Goal: Task Accomplishment & Management: Use online tool/utility

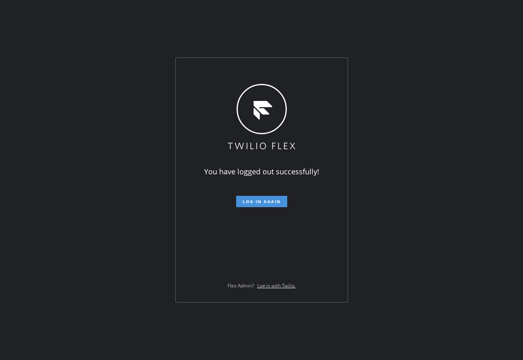
drag, startPoint x: 244, startPoint y: 206, endPoint x: 271, endPoint y: 199, distance: 27.9
click at [244, 206] on button "Log in again" at bounding box center [261, 201] width 51 height 11
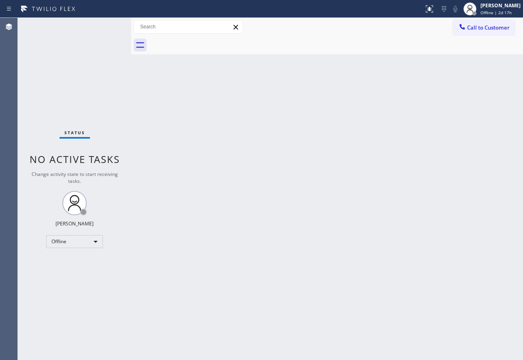
drag, startPoint x: 130, startPoint y: 148, endPoint x: 294, endPoint y: 77, distance: 178.9
click at [131, 148] on div at bounding box center [131, 189] width 0 height 342
click at [501, 11] on span "Offline | 2d 17h" at bounding box center [496, 13] width 31 height 6
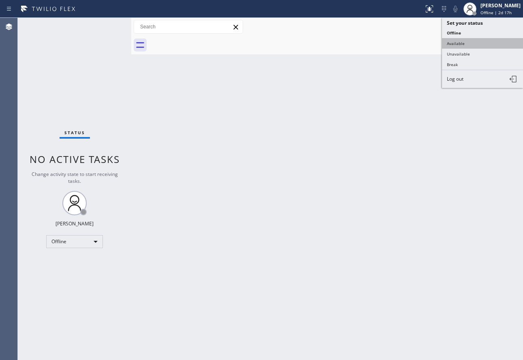
click at [459, 46] on button "Available" at bounding box center [482, 43] width 81 height 11
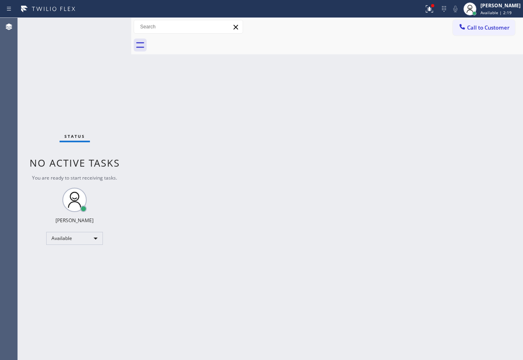
click at [335, 286] on div "Back to Dashboard Change Sender ID Customers Technicians Select a contact Outbo…" at bounding box center [327, 189] width 392 height 342
click at [435, 6] on div at bounding box center [432, 5] width 5 height 5
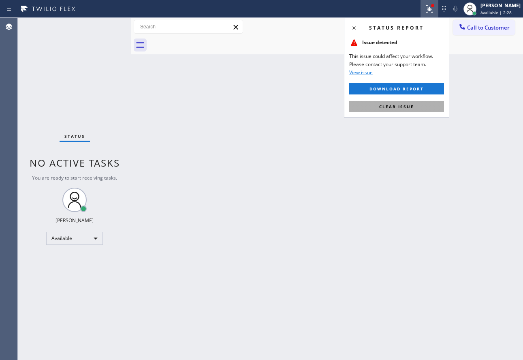
click at [390, 111] on button "Clear issue" at bounding box center [396, 106] width 95 height 11
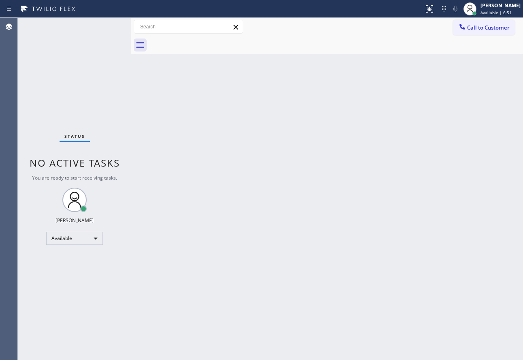
drag, startPoint x: 171, startPoint y: 132, endPoint x: 403, endPoint y: 69, distance: 240.1
click at [171, 131] on div "Back to Dashboard Change Sender ID Customers Technicians Select a contact Outbo…" at bounding box center [327, 189] width 392 height 342
click at [479, 28] on span "Call to Customer" at bounding box center [488, 27] width 43 height 7
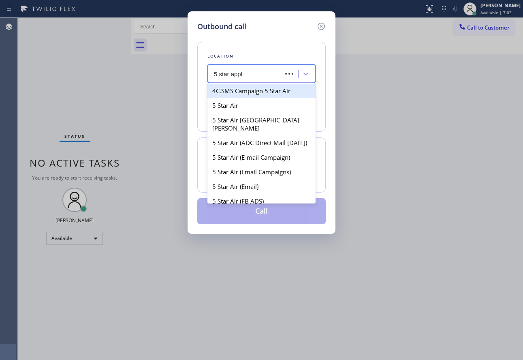
type input "5 star appli"
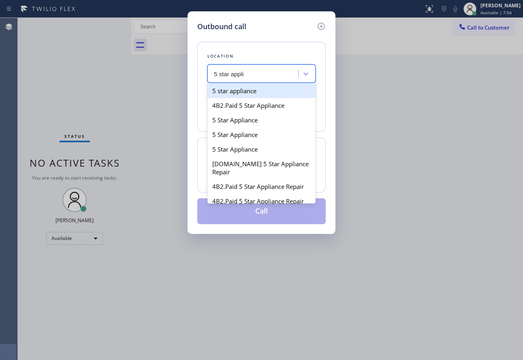
click at [256, 92] on div "5 star appliance" at bounding box center [261, 90] width 108 height 15
type input "[PHONE_NUMBER]"
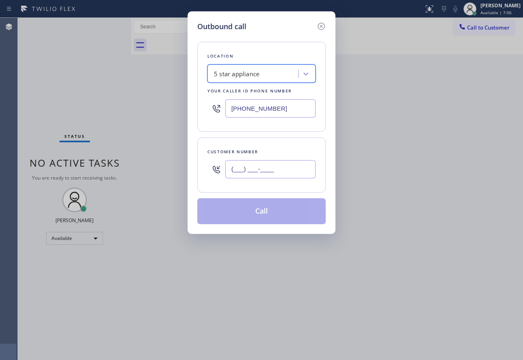
click at [267, 167] on input "(___) ___-____" at bounding box center [270, 169] width 90 height 18
paste input "510) 330-7472"
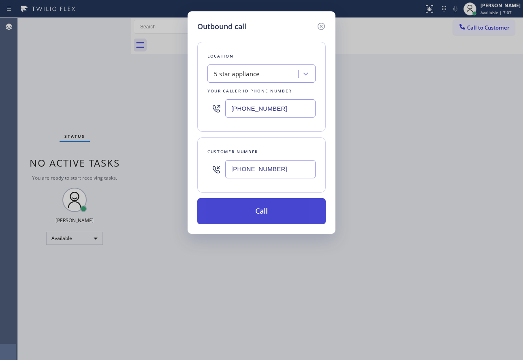
type input "[PHONE_NUMBER]"
click at [259, 207] on button "Call" at bounding box center [261, 211] width 128 height 26
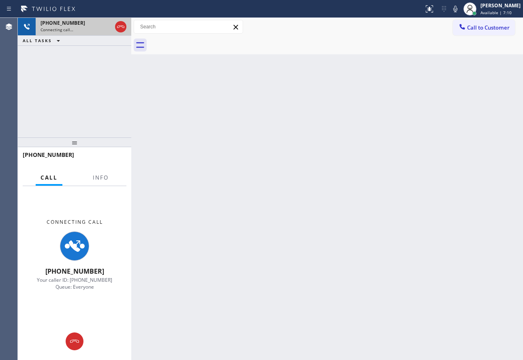
click at [124, 27] on icon at bounding box center [121, 27] width 10 height 10
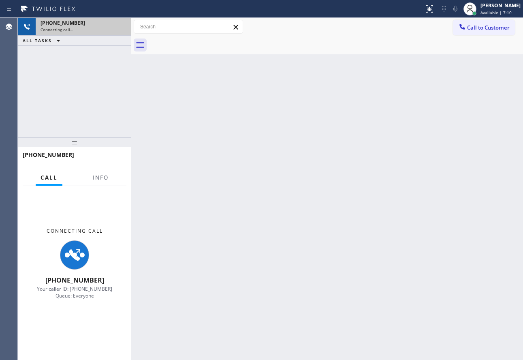
click at [124, 27] on div "Connecting call…" at bounding box center [84, 30] width 86 height 6
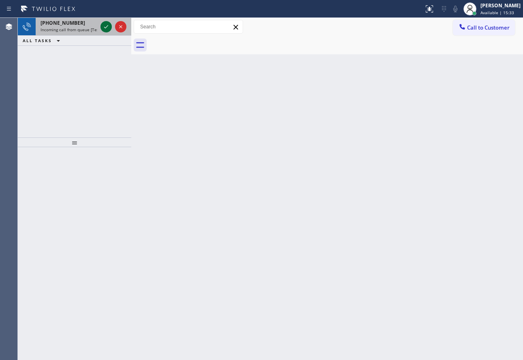
click at [105, 25] on icon at bounding box center [106, 27] width 10 height 10
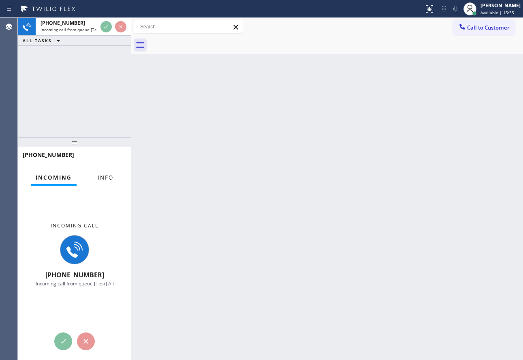
click at [107, 177] on span "Info" at bounding box center [106, 177] width 16 height 7
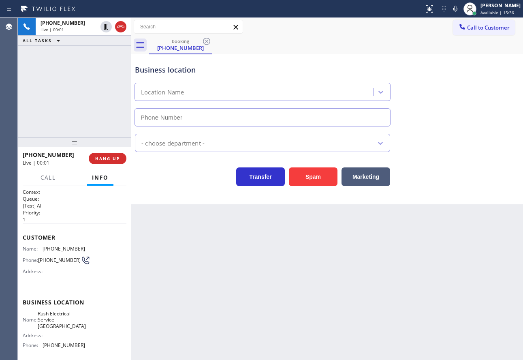
type input "[PHONE_NUMBER]"
click at [307, 175] on button "Spam" at bounding box center [313, 176] width 49 height 19
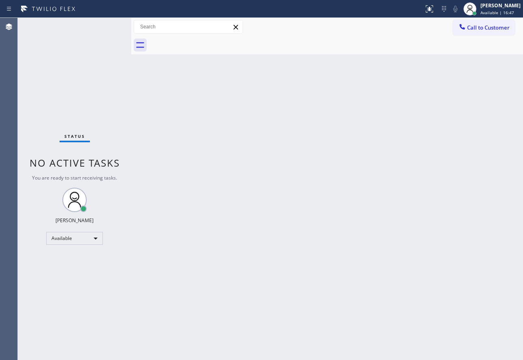
click at [294, 173] on div "Back to Dashboard Change Sender ID Customers Technicians Select a contact Outbo…" at bounding box center [327, 189] width 392 height 342
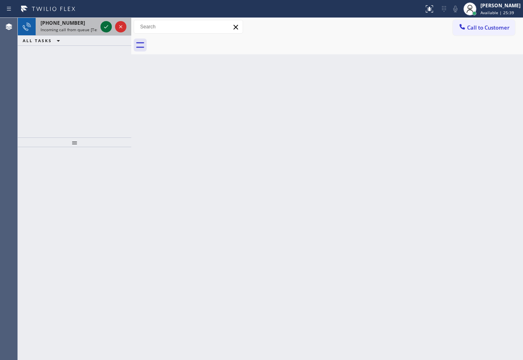
drag, startPoint x: 108, startPoint y: 28, endPoint x: 103, endPoint y: 26, distance: 4.9
click at [103, 26] on icon at bounding box center [106, 27] width 10 height 10
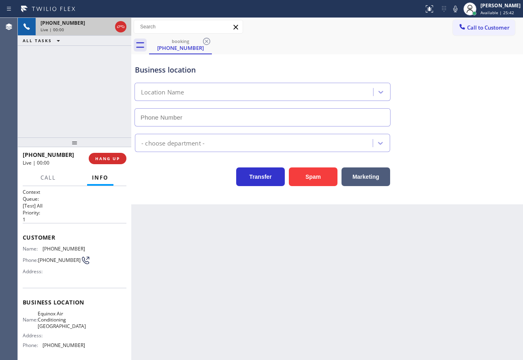
type input "[PHONE_NUMBER]"
click at [460, 7] on icon at bounding box center [456, 9] width 10 height 10
click at [180, 70] on div "Business location" at bounding box center [262, 69] width 255 height 11
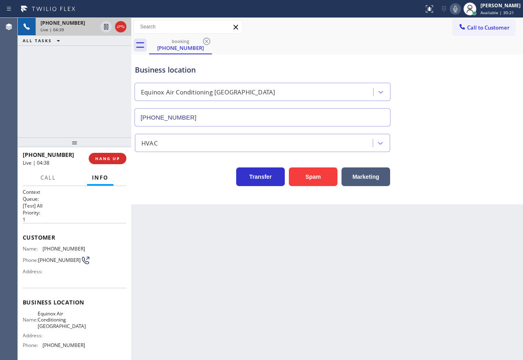
click at [150, 70] on div "Business location" at bounding box center [262, 69] width 255 height 11
click at [55, 247] on span "[PHONE_NUMBER]" at bounding box center [64, 249] width 43 height 6
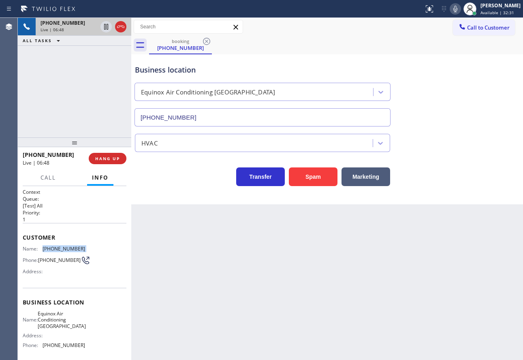
copy span "[PHONE_NUMBER]"
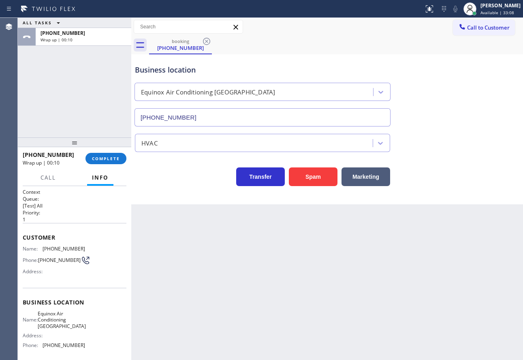
click at [55, 319] on span "Equinox Air Conditioning [GEOGRAPHIC_DATA]" at bounding box center [62, 319] width 48 height 19
copy span "Equinox Air Conditioning [GEOGRAPHIC_DATA]"
click at [45, 263] on span "[PHONE_NUMBER]" at bounding box center [59, 260] width 43 height 6
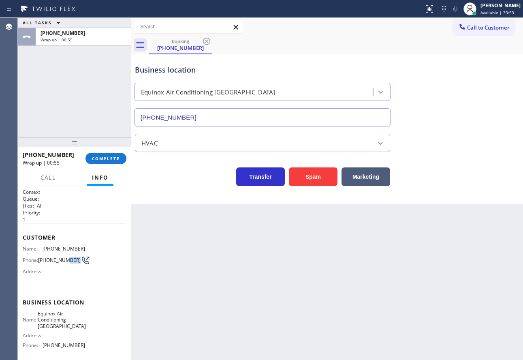
click at [45, 263] on span "[PHONE_NUMBER]" at bounding box center [59, 260] width 43 height 6
copy span "8826"
click at [45, 263] on span "[PHONE_NUMBER]" at bounding box center [59, 260] width 43 height 6
copy div "[PHONE_NUMBER]"
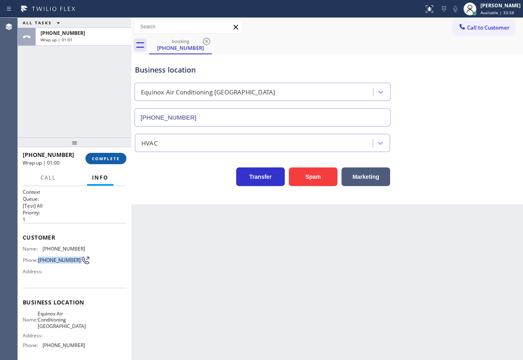
click at [113, 158] on span "COMPLETE" at bounding box center [106, 159] width 28 height 6
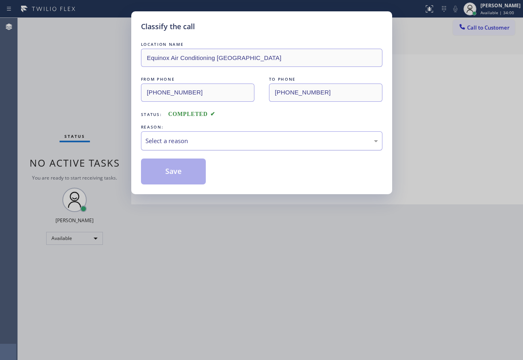
click at [265, 133] on div "Select a reason" at bounding box center [262, 140] width 242 height 19
click at [182, 170] on button "Save" at bounding box center [173, 171] width 65 height 26
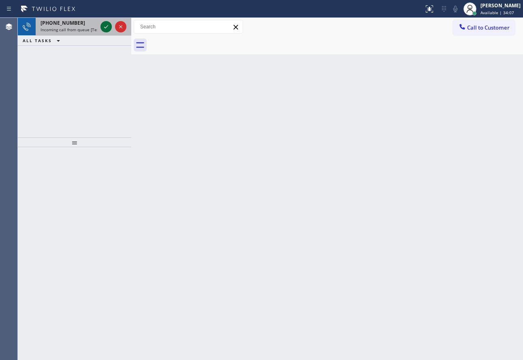
click at [105, 28] on icon at bounding box center [106, 26] width 4 height 3
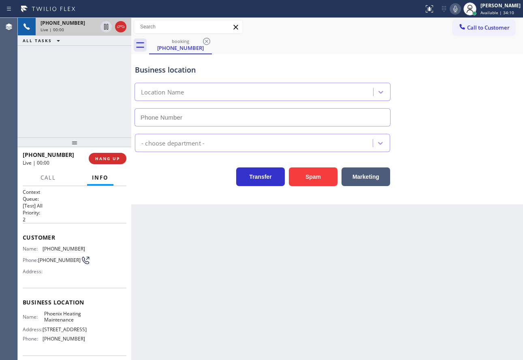
type input "[PHONE_NUMBER]"
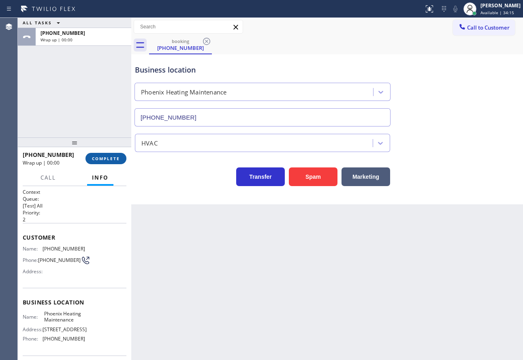
click at [103, 156] on span "COMPLETE" at bounding box center [106, 159] width 28 height 6
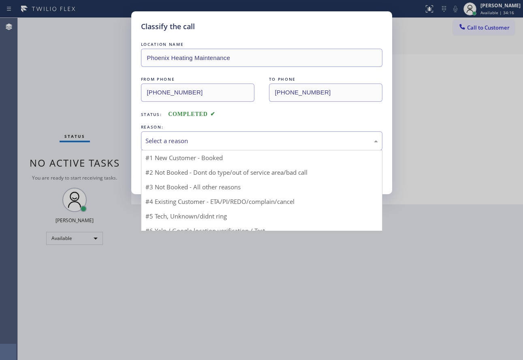
click at [246, 134] on div "Select a reason" at bounding box center [262, 140] width 242 height 19
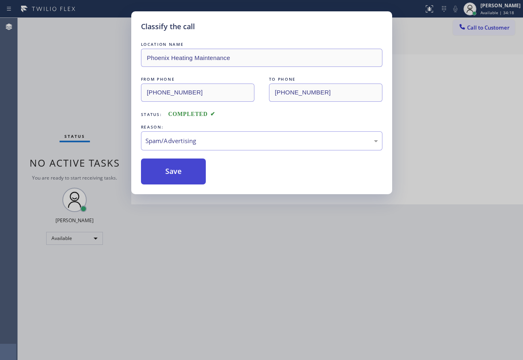
click at [176, 158] on button "Save" at bounding box center [173, 171] width 65 height 26
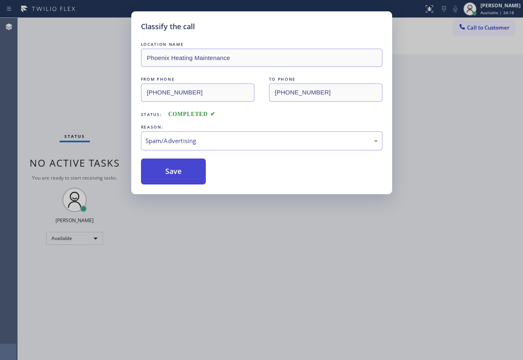
click at [176, 176] on button "Save" at bounding box center [173, 171] width 65 height 26
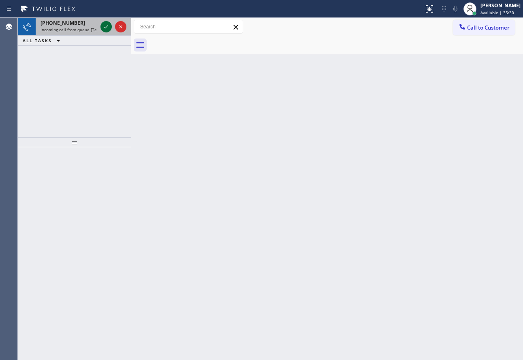
click at [106, 28] on icon at bounding box center [106, 26] width 4 height 3
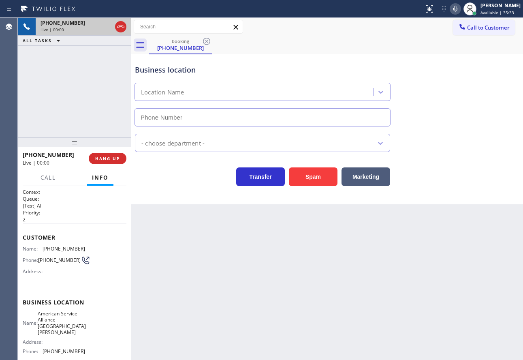
type input "[PHONE_NUMBER]"
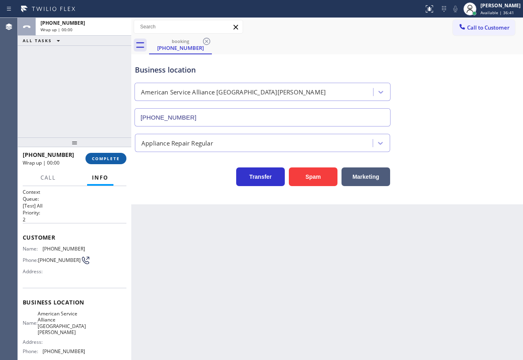
click at [118, 159] on span "COMPLETE" at bounding box center [106, 159] width 28 height 6
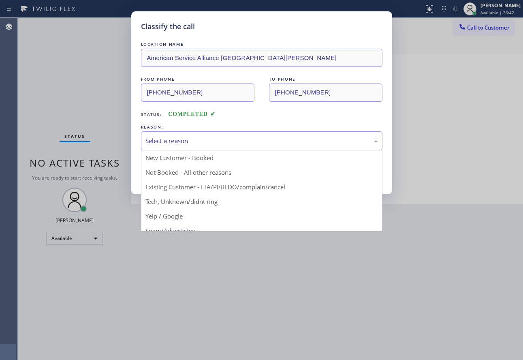
click at [188, 143] on div "Select a reason" at bounding box center [261, 140] width 233 height 9
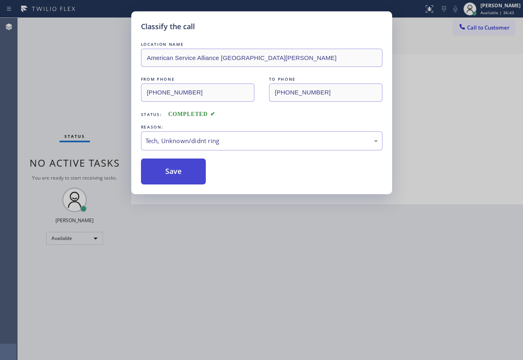
click at [163, 180] on button "Save" at bounding box center [173, 171] width 65 height 26
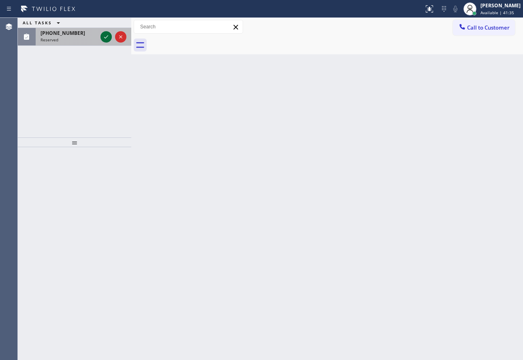
click at [101, 37] on icon at bounding box center [106, 37] width 10 height 10
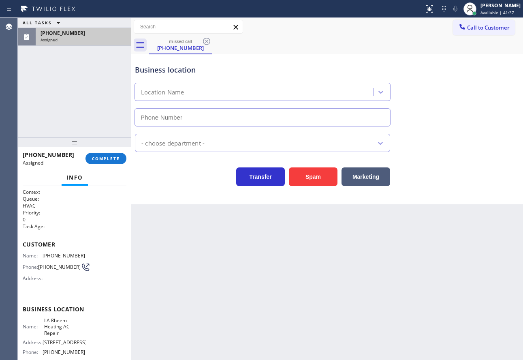
type input "[PHONE_NUMBER]"
click at [114, 159] on span "COMPLETE" at bounding box center [106, 159] width 28 height 6
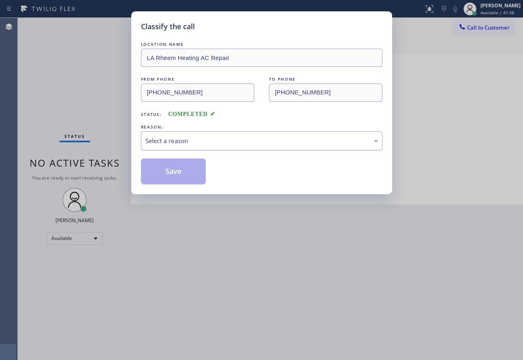
click at [192, 136] on div "Select a reason" at bounding box center [261, 140] width 233 height 9
drag, startPoint x: 175, startPoint y: 202, endPoint x: 177, endPoint y: 188, distance: 13.8
click at [177, 187] on div "Classify the call LOCATION NAME LA Rheem Heating AC Repair FROM PHONE [PHONE_NU…" at bounding box center [261, 102] width 261 height 183
click at [177, 182] on button "Save" at bounding box center [173, 171] width 65 height 26
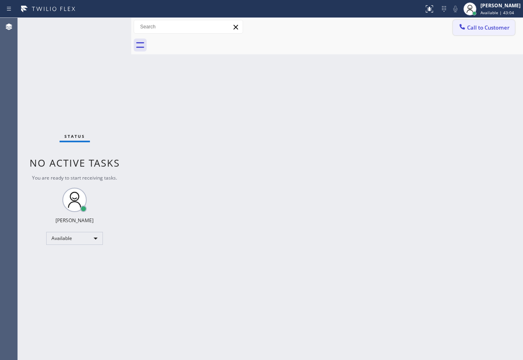
click at [488, 30] on span "Call to Customer" at bounding box center [488, 27] width 43 height 7
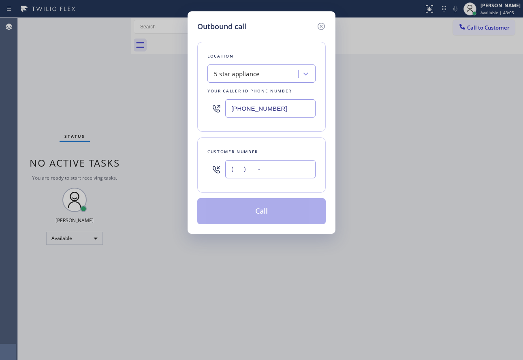
click at [267, 172] on input "(___) ___-____" at bounding box center [270, 169] width 90 height 18
paste input "682) 551-3477"
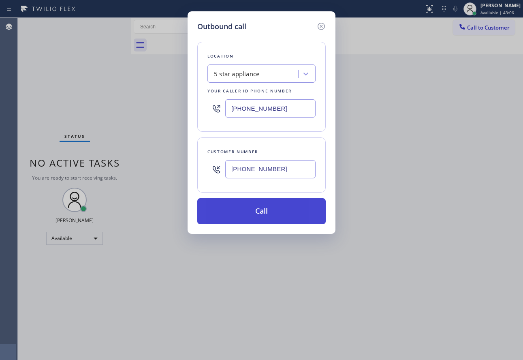
type input "[PHONE_NUMBER]"
click at [265, 207] on button "Call" at bounding box center [261, 211] width 128 height 26
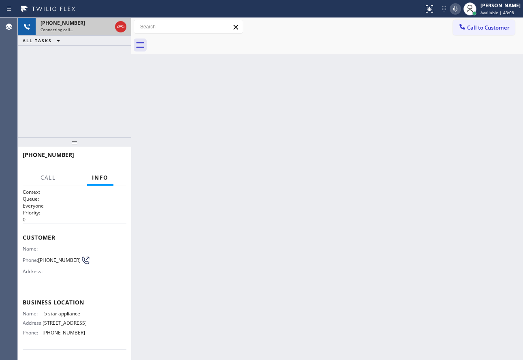
click at [121, 28] on icon at bounding box center [121, 27] width 10 height 10
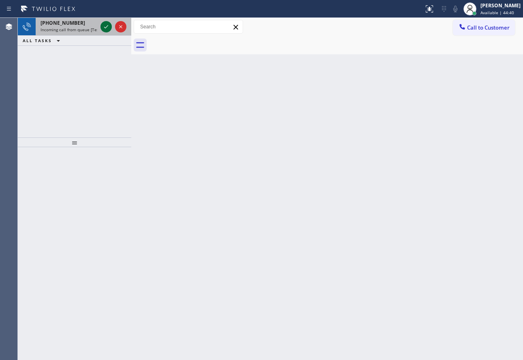
click at [103, 27] on icon at bounding box center [106, 27] width 10 height 10
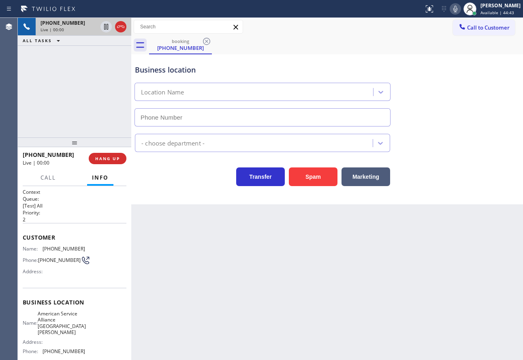
type input "[PHONE_NUMBER]"
click at [316, 48] on div "booking [PHONE_NUMBER]" at bounding box center [336, 45] width 374 height 18
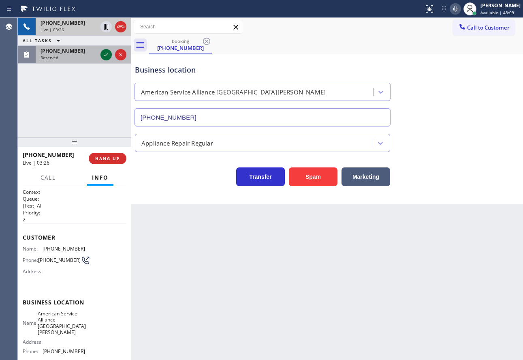
click at [108, 55] on icon at bounding box center [106, 55] width 10 height 10
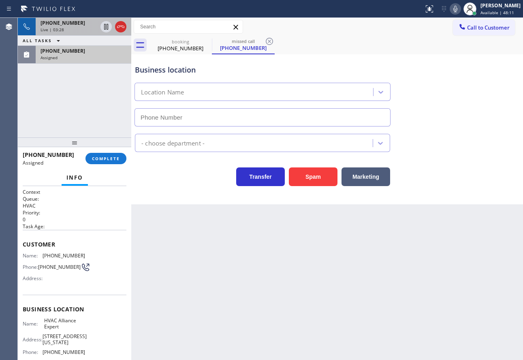
type input "[PHONE_NUMBER]"
click at [150, 179] on div "Transfer Spam Marketing" at bounding box center [262, 174] width 259 height 23
click at [105, 158] on span "COMPLETE" at bounding box center [106, 159] width 28 height 6
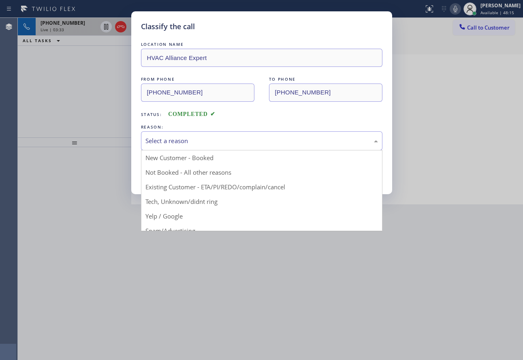
click at [207, 140] on div "Select a reason" at bounding box center [261, 140] width 233 height 9
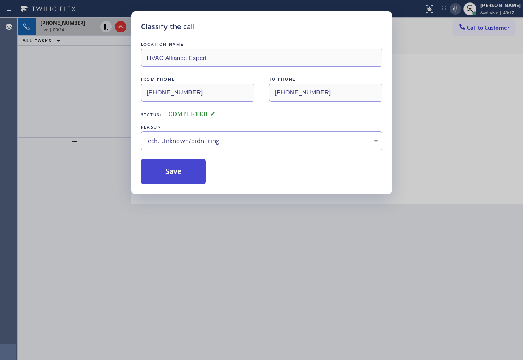
click at [175, 171] on button "Save" at bounding box center [173, 171] width 65 height 26
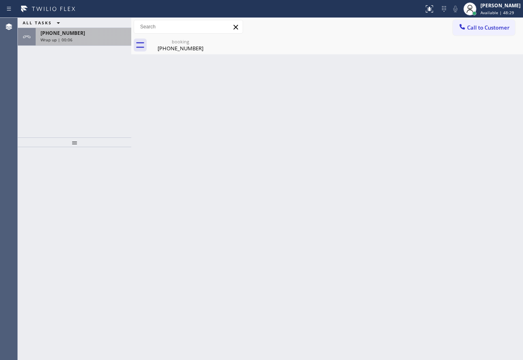
click at [85, 34] on div "[PHONE_NUMBER]" at bounding box center [84, 33] width 86 height 7
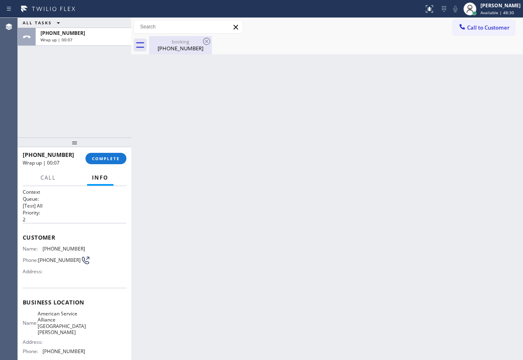
click at [182, 46] on div "[PHONE_NUMBER]" at bounding box center [180, 48] width 61 height 7
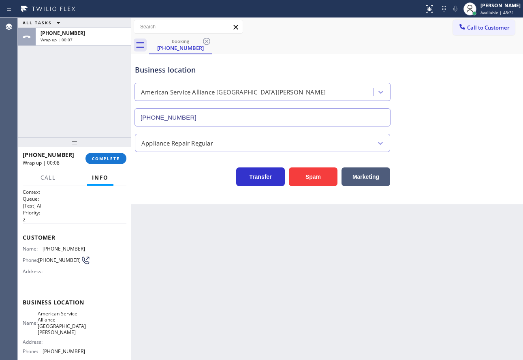
click at [65, 246] on span "[PHONE_NUMBER]" at bounding box center [64, 249] width 43 height 6
copy span "[PHONE_NUMBER]"
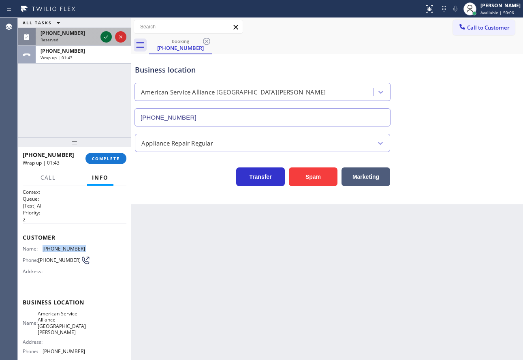
click at [104, 35] on icon at bounding box center [106, 37] width 10 height 10
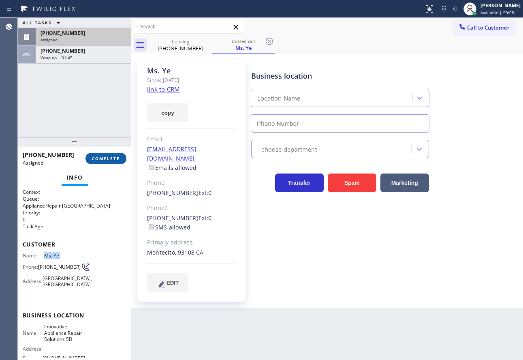
click at [104, 158] on span "COMPLETE" at bounding box center [106, 159] width 28 height 6
type input "[PHONE_NUMBER]"
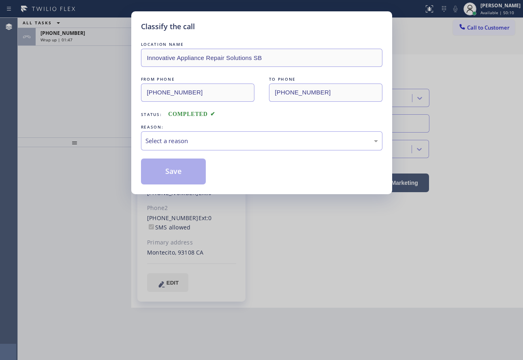
click at [218, 130] on div "REASON:" at bounding box center [262, 127] width 242 height 9
click at [195, 136] on div "Select a reason" at bounding box center [261, 140] width 233 height 9
click at [170, 171] on button "Save" at bounding box center [173, 171] width 65 height 26
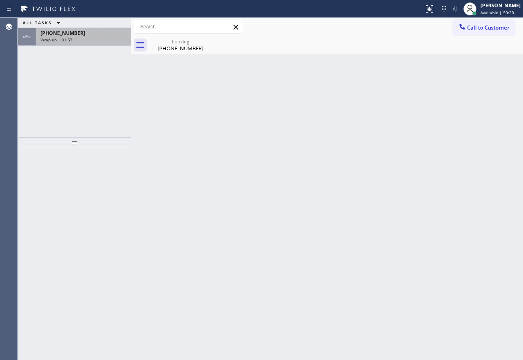
click at [77, 41] on div "Wrap up | 01:57" at bounding box center [84, 40] width 86 height 6
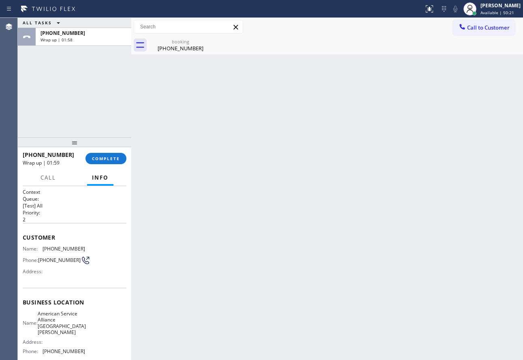
click at [67, 350] on span "[PHONE_NUMBER]" at bounding box center [64, 351] width 43 height 6
copy span "[PHONE_NUMBER]"
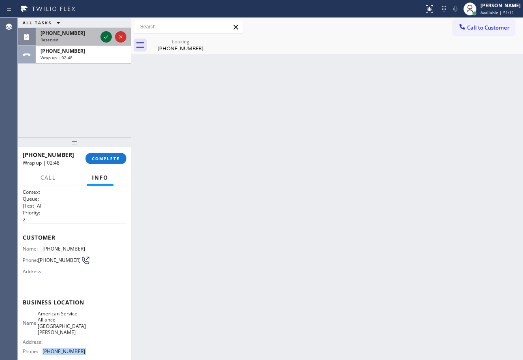
click at [103, 36] on icon at bounding box center [106, 37] width 10 height 10
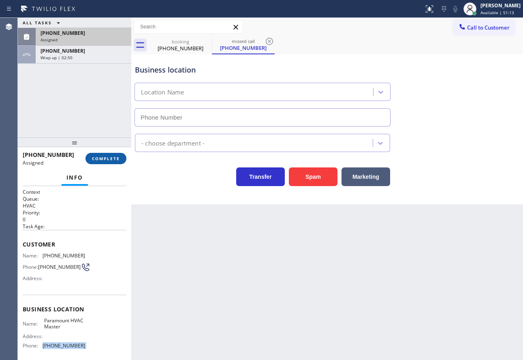
type input "[PHONE_NUMBER]"
click at [121, 154] on button "COMPLETE" at bounding box center [105, 158] width 41 height 11
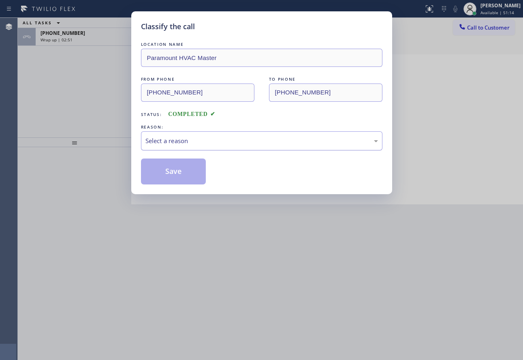
click at [199, 141] on div "Select a reason" at bounding box center [261, 140] width 233 height 9
click at [172, 158] on button "Save" at bounding box center [173, 171] width 65 height 26
click at [171, 173] on button "Save" at bounding box center [173, 171] width 65 height 26
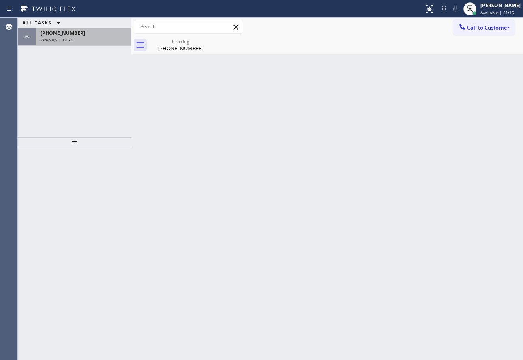
click at [88, 34] on div "[PHONE_NUMBER]" at bounding box center [84, 33] width 86 height 7
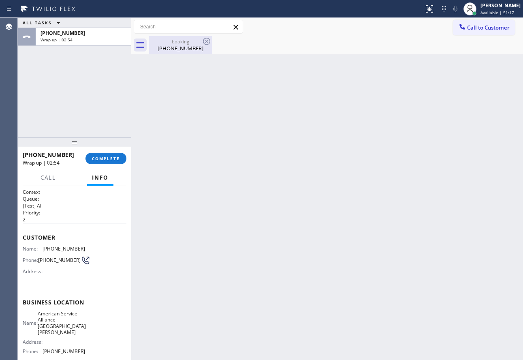
click at [170, 48] on div "[PHONE_NUMBER]" at bounding box center [180, 48] width 61 height 7
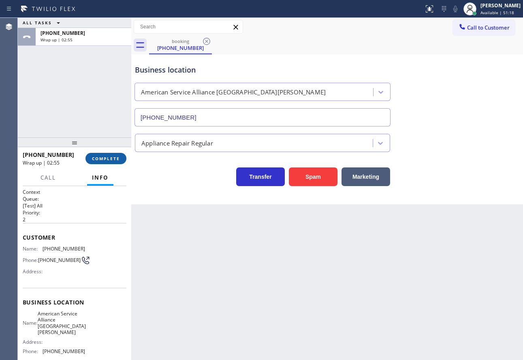
click at [106, 160] on span "COMPLETE" at bounding box center [106, 159] width 28 height 6
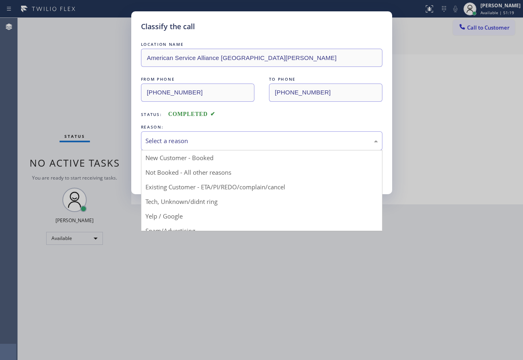
click at [190, 142] on div "Select a reason" at bounding box center [261, 140] width 233 height 9
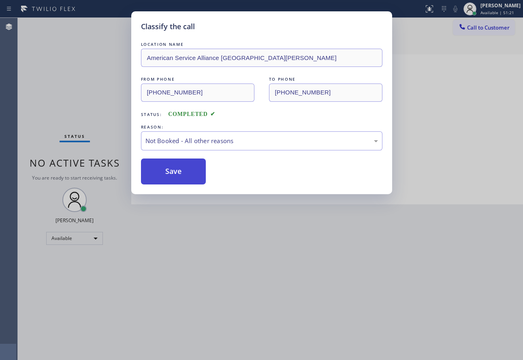
click at [169, 171] on button "Save" at bounding box center [173, 171] width 65 height 26
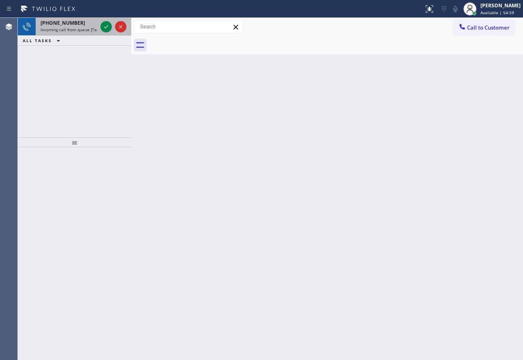
drag, startPoint x: 107, startPoint y: 29, endPoint x: 112, endPoint y: 34, distance: 7.5
click at [107, 29] on icon at bounding box center [106, 27] width 10 height 10
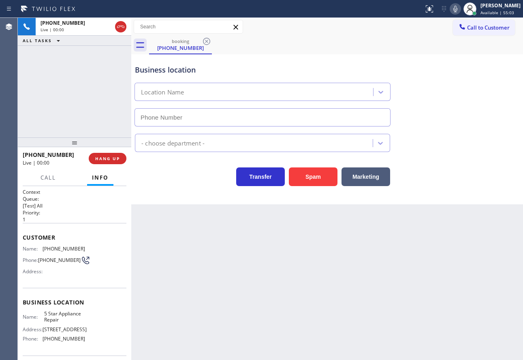
type input "[PHONE_NUMBER]"
click at [276, 60] on div "Business location 5 Star Appliance Repair [PHONE_NUMBER]" at bounding box center [262, 91] width 259 height 70
click at [156, 181] on div "Transfer Spam Marketing" at bounding box center [262, 174] width 259 height 23
click at [118, 160] on span "HANG UP" at bounding box center [107, 159] width 25 height 6
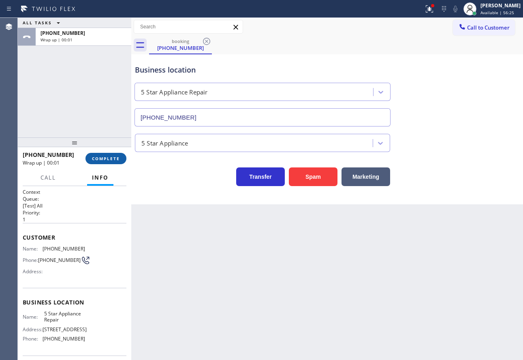
click at [118, 160] on span "COMPLETE" at bounding box center [106, 159] width 28 height 6
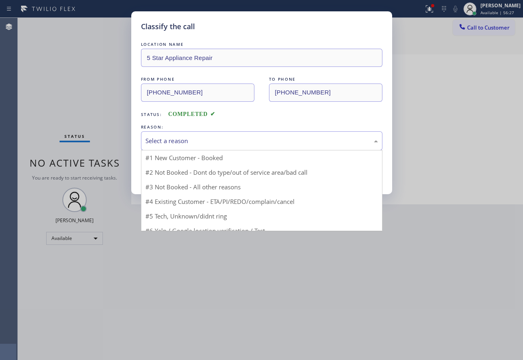
click at [226, 137] on div "Select a reason" at bounding box center [261, 140] width 233 height 9
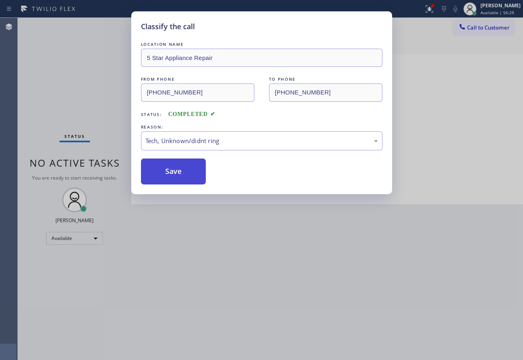
click at [166, 172] on button "Save" at bounding box center [173, 171] width 65 height 26
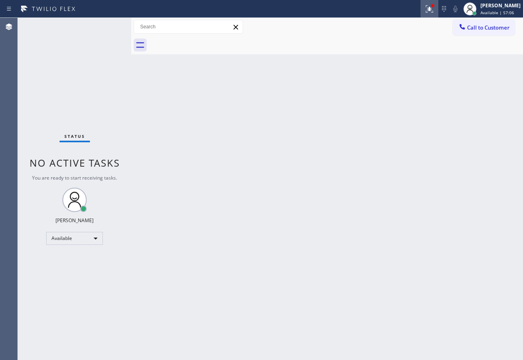
click at [434, 7] on icon at bounding box center [430, 9] width 10 height 10
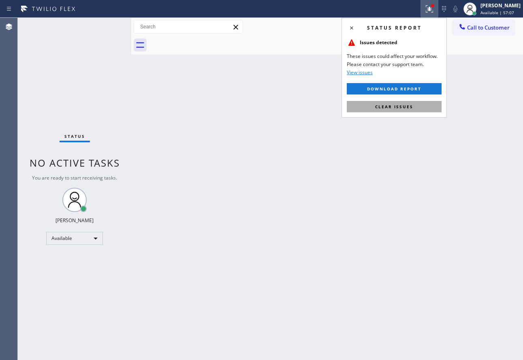
click at [391, 106] on span "Clear issues" at bounding box center [394, 107] width 38 height 6
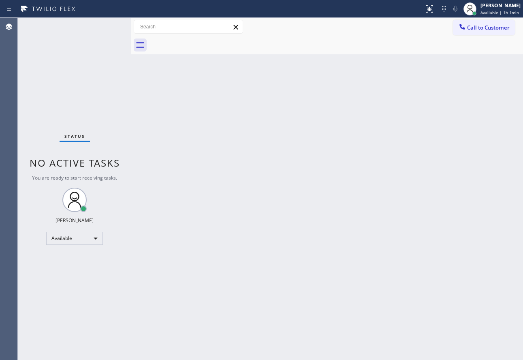
click at [306, 180] on div "Back to Dashboard Change Sender ID Customers Technicians Select a contact Outbo…" at bounding box center [327, 189] width 392 height 342
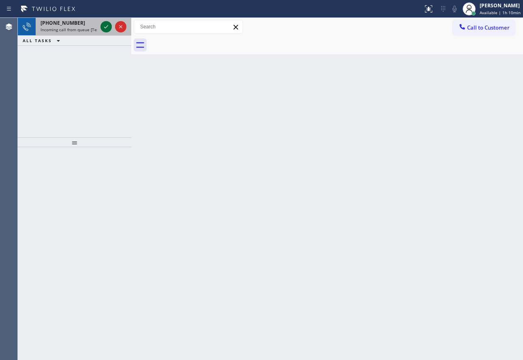
click at [103, 28] on icon at bounding box center [106, 27] width 10 height 10
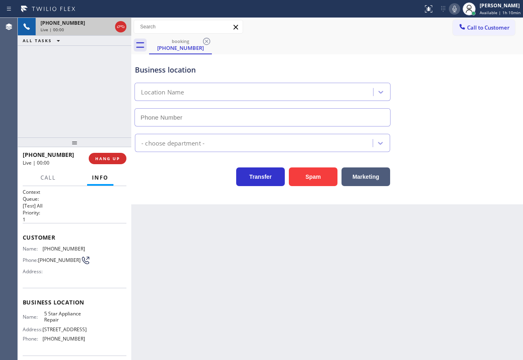
type input "[PHONE_NUMBER]"
click at [64, 248] on span "[PHONE_NUMBER]" at bounding box center [64, 249] width 43 height 6
copy span "[PHONE_NUMBER]"
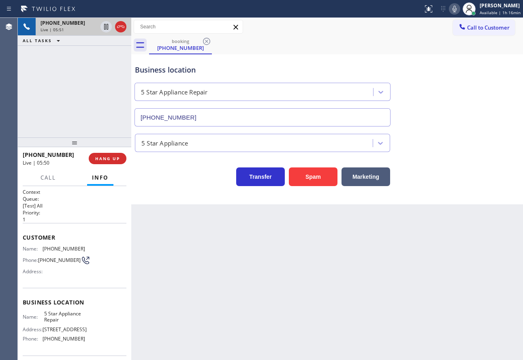
click at [67, 342] on span "[PHONE_NUMBER]" at bounding box center [64, 339] width 43 height 6
copy span "[PHONE_NUMBER]"
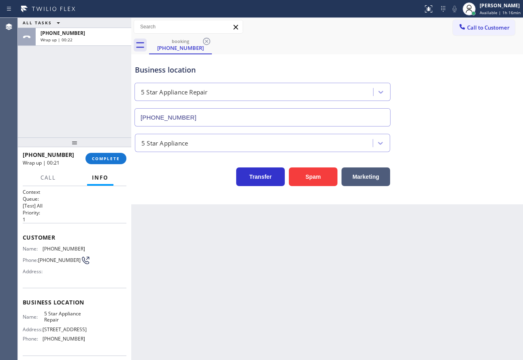
click at [54, 317] on span "5 Star Appliance Repair" at bounding box center [64, 316] width 41 height 13
copy span "5 Star Appliance Repair"
click at [99, 158] on span "COMPLETE" at bounding box center [106, 159] width 28 height 6
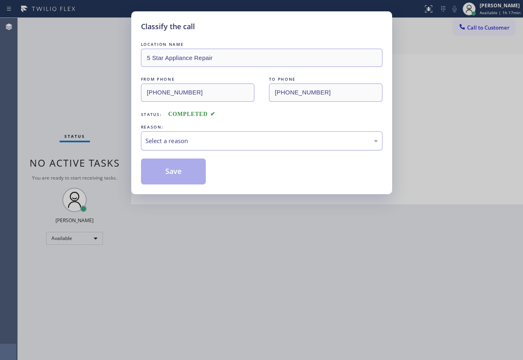
click at [191, 145] on div "Select a reason" at bounding box center [261, 140] width 233 height 9
click at [162, 167] on button "Save" at bounding box center [173, 171] width 65 height 26
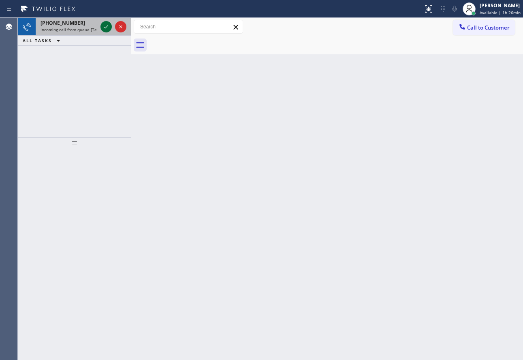
click at [106, 27] on icon at bounding box center [106, 26] width 4 height 3
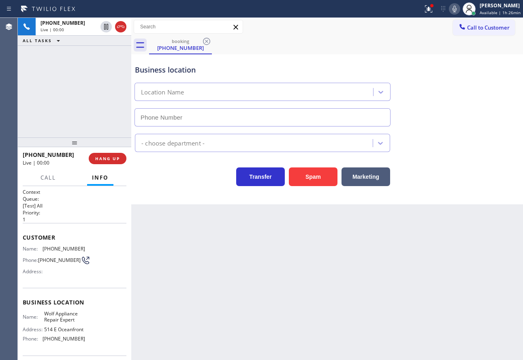
type input "[PHONE_NUMBER]"
click at [256, 299] on div "Back to Dashboard Change Sender ID Customers Technicians Select a contact Outbo…" at bounding box center [327, 189] width 392 height 342
click at [449, 231] on div "Back to Dashboard Change Sender ID Customers Technicians Select a contact Outbo…" at bounding box center [327, 189] width 392 height 342
click at [117, 160] on span "HANG UP" at bounding box center [107, 159] width 25 height 6
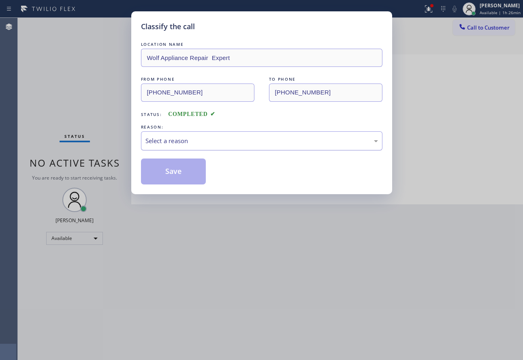
click at [198, 142] on div "Select a reason" at bounding box center [261, 140] width 233 height 9
click at [177, 177] on button "Save" at bounding box center [173, 171] width 65 height 26
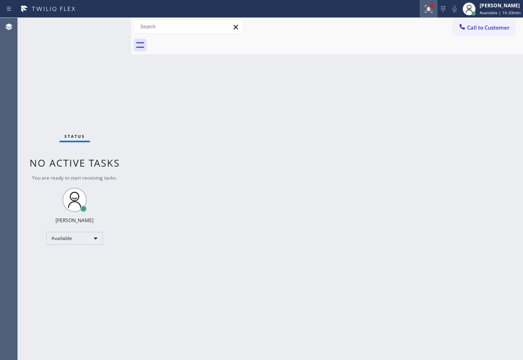
click at [426, 6] on icon at bounding box center [429, 9] width 10 height 10
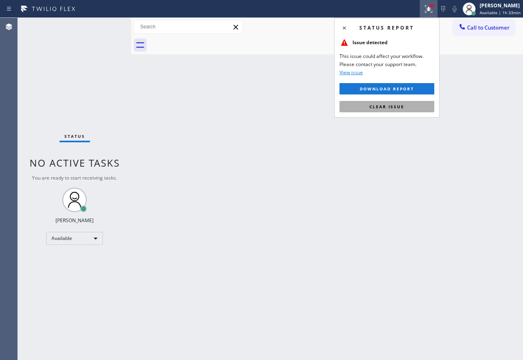
click at [389, 109] on span "Clear issue" at bounding box center [387, 107] width 35 height 6
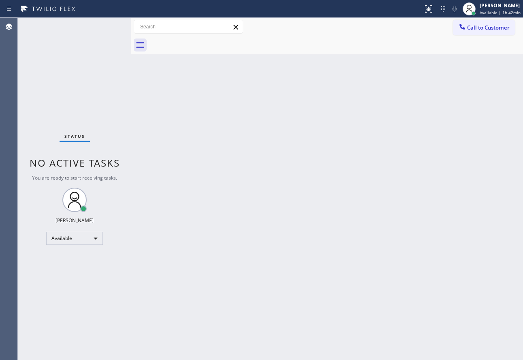
click at [103, 28] on div "Status No active tasks You are ready to start receiving tasks. [PERSON_NAME] Av…" at bounding box center [74, 189] width 113 height 342
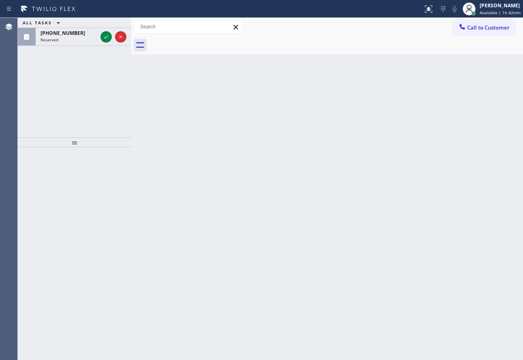
click at [103, 28] on div "ALL TASKS ALL TASKS ACTIVE TASKS TASKS IN WRAP UP" at bounding box center [74, 23] width 113 height 10
click at [106, 37] on icon at bounding box center [106, 37] width 10 height 10
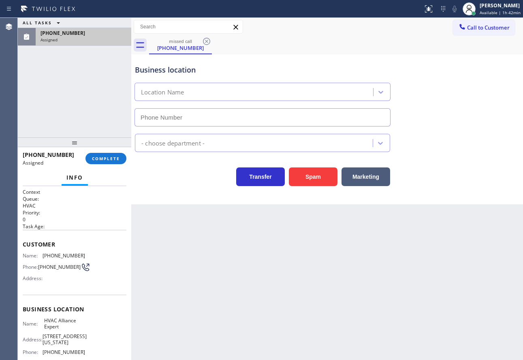
type input "[PHONE_NUMBER]"
click at [114, 153] on button "COMPLETE" at bounding box center [105, 158] width 41 height 11
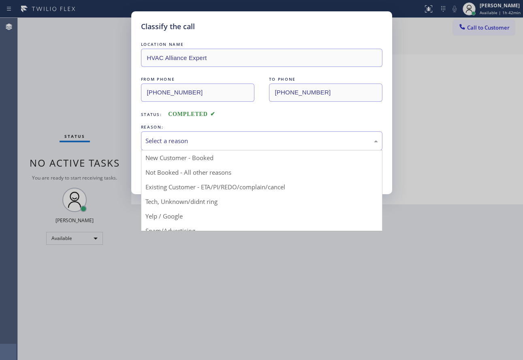
click at [209, 141] on div "Select a reason" at bounding box center [261, 140] width 233 height 9
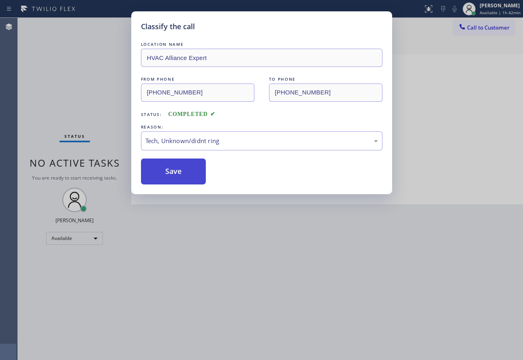
click at [176, 177] on button "Save" at bounding box center [173, 171] width 65 height 26
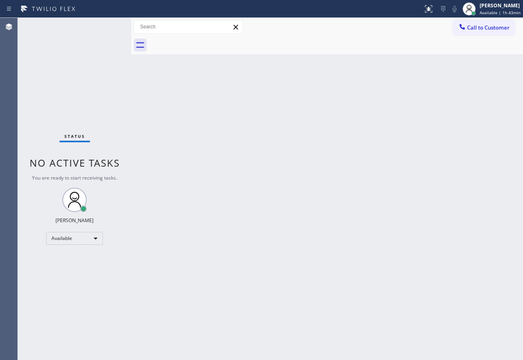
click at [341, 199] on div "Back to Dashboard Change Sender ID Customers Technicians Select a contact Outbo…" at bounding box center [327, 189] width 392 height 342
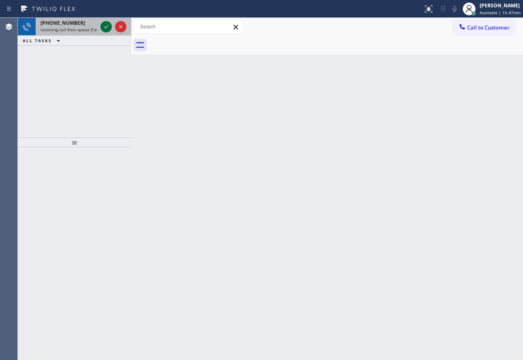
click at [103, 28] on icon at bounding box center [106, 27] width 10 height 10
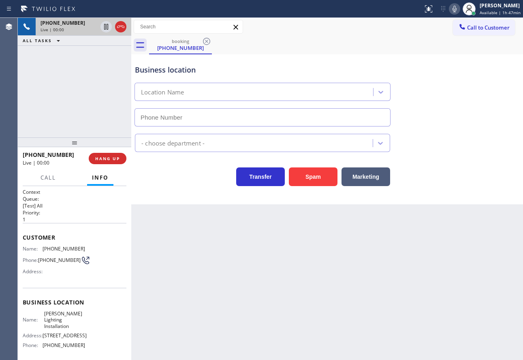
type input "[PHONE_NUMBER]"
click at [119, 162] on button "HANG UP" at bounding box center [108, 158] width 38 height 11
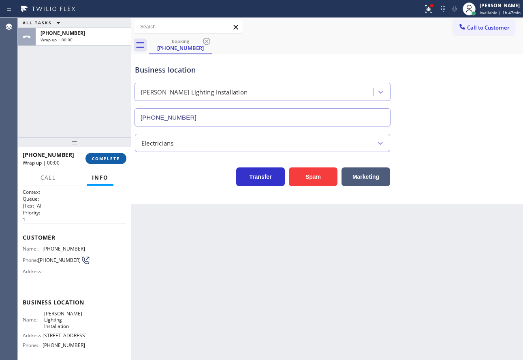
drag, startPoint x: 119, startPoint y: 162, endPoint x: 124, endPoint y: 163, distance: 5.0
click at [121, 162] on button "COMPLETE" at bounding box center [105, 158] width 41 height 11
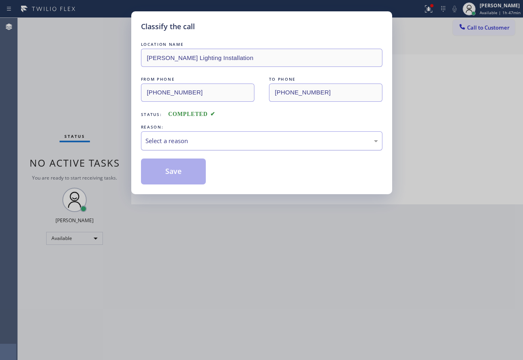
click at [195, 140] on div "Select a reason" at bounding box center [261, 140] width 233 height 9
click at [175, 171] on button "Save" at bounding box center [173, 171] width 65 height 26
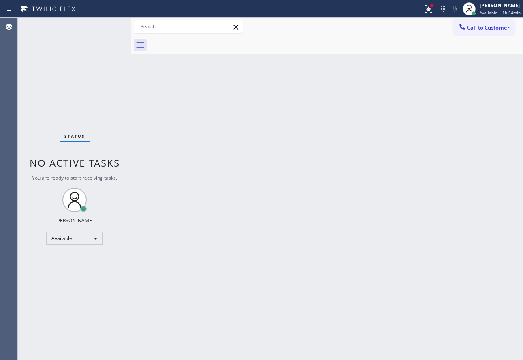
click at [150, 162] on div "Back to Dashboard Change Sender ID Customers Technicians Select a contact Outbo…" at bounding box center [327, 189] width 392 height 342
click at [478, 27] on span "Call to Customer" at bounding box center [488, 27] width 43 height 7
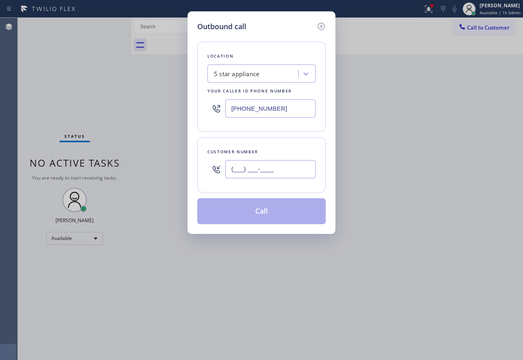
click at [236, 170] on input "(___) ___-____" at bounding box center [270, 169] width 90 height 18
paste input "310) 428-7811"
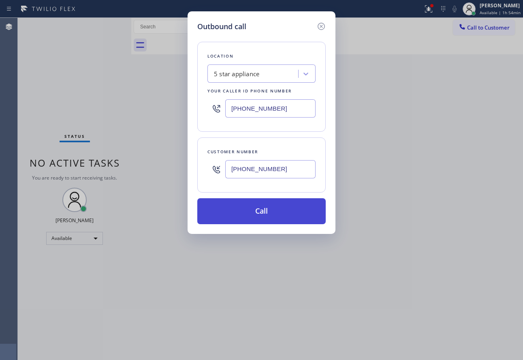
type input "[PHONE_NUMBER]"
click at [254, 211] on button "Call" at bounding box center [261, 211] width 128 height 26
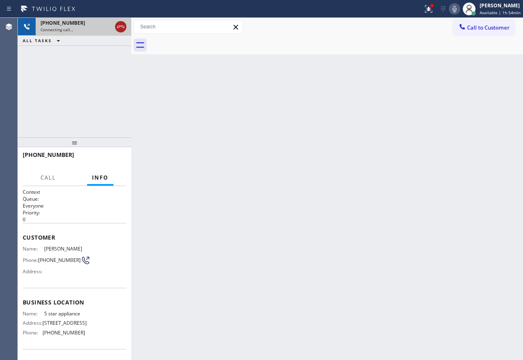
click at [121, 28] on icon at bounding box center [121, 27] width 10 height 10
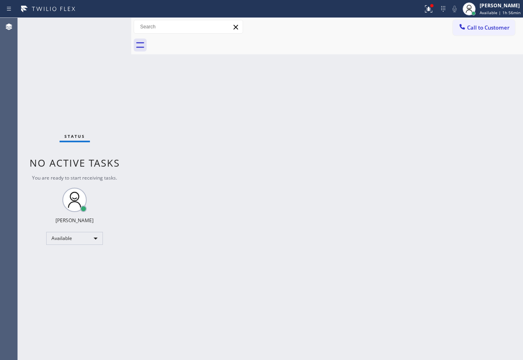
click at [289, 216] on div "Back to Dashboard Change Sender ID Customers Technicians Select a contact Outbo…" at bounding box center [327, 189] width 392 height 342
click at [498, 4] on div "[PERSON_NAME]" at bounding box center [501, 5] width 40 height 7
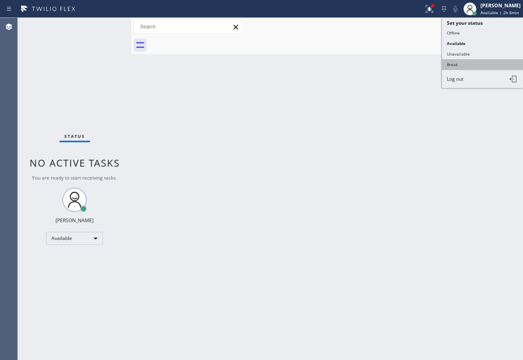
click at [455, 66] on button "Break" at bounding box center [482, 64] width 81 height 11
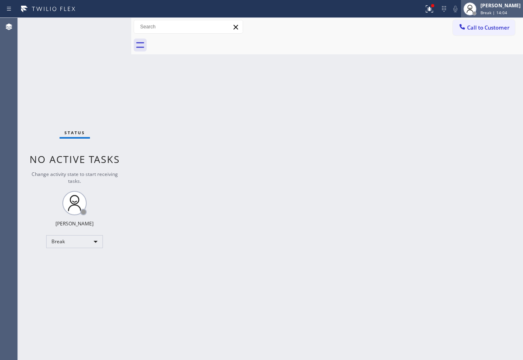
click at [503, 11] on span "Break | 14:04" at bounding box center [494, 13] width 27 height 6
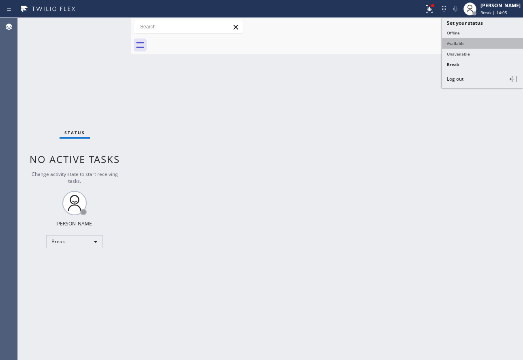
click at [457, 45] on button "Available" at bounding box center [482, 43] width 81 height 11
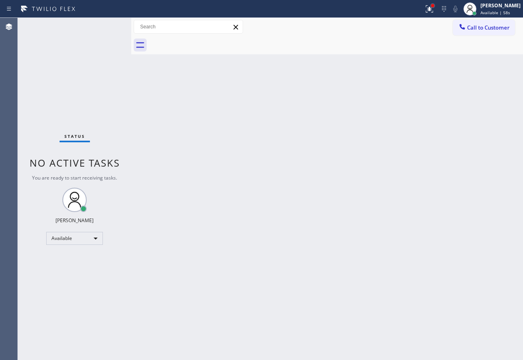
click at [434, 6] on div at bounding box center [432, 5] width 3 height 3
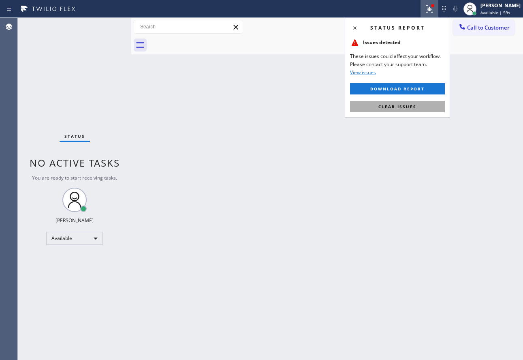
click at [402, 109] on span "Clear issues" at bounding box center [397, 107] width 38 height 6
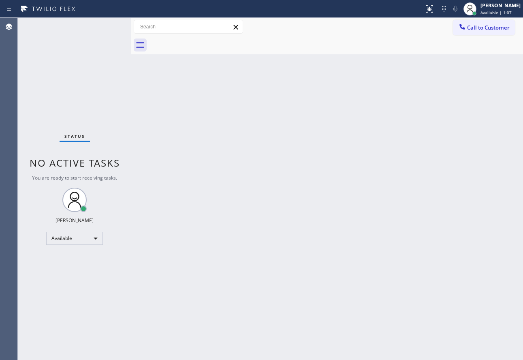
click at [272, 235] on div "Back to Dashboard Change Sender ID Customers Technicians Select a contact Outbo…" at bounding box center [327, 189] width 392 height 342
click at [374, 253] on div "Back to Dashboard Change Sender ID Customers Technicians Select a contact Outbo…" at bounding box center [327, 189] width 392 height 342
click at [233, 296] on div "Back to Dashboard Change Sender ID Customers Technicians Select a contact Outbo…" at bounding box center [327, 189] width 392 height 342
click at [385, 190] on div "Back to Dashboard Change Sender ID Customers Technicians Select a contact Outbo…" at bounding box center [327, 189] width 392 height 342
click at [385, 219] on div "Back to Dashboard Change Sender ID Customers Technicians Select a contact Outbo…" at bounding box center [327, 189] width 392 height 342
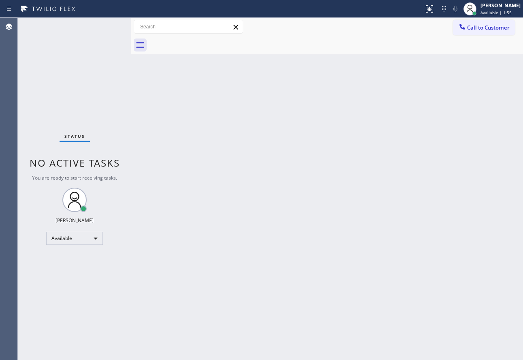
click at [412, 209] on div "Back to Dashboard Change Sender ID Customers Technicians Select a contact Outbo…" at bounding box center [327, 189] width 392 height 342
click at [235, 203] on div "Back to Dashboard Change Sender ID Customers Technicians Select a contact Outbo…" at bounding box center [327, 189] width 392 height 342
click at [235, 174] on div "Back to Dashboard Change Sender ID Customers Technicians Select a contact Outbo…" at bounding box center [327, 189] width 392 height 342
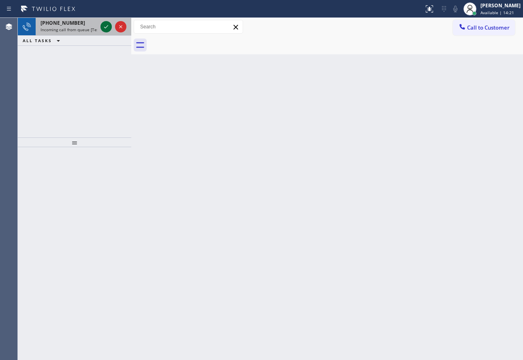
click at [105, 26] on icon at bounding box center [106, 27] width 10 height 10
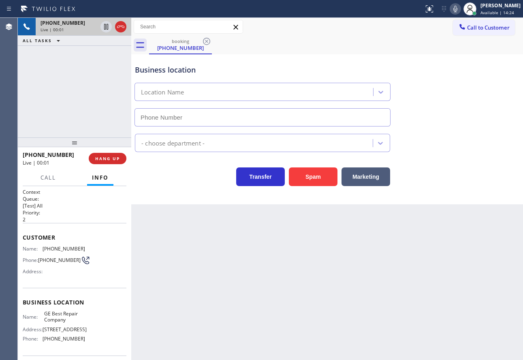
type input "[PHONE_NUMBER]"
click at [314, 173] on button "Spam" at bounding box center [313, 176] width 49 height 19
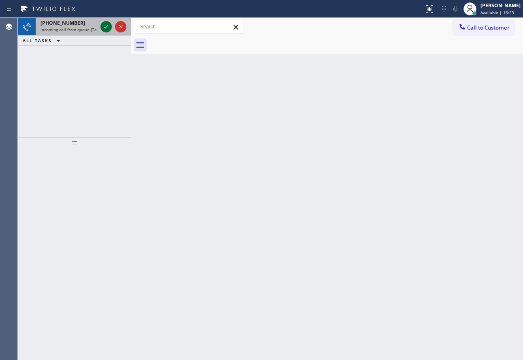
click at [107, 29] on icon at bounding box center [106, 27] width 10 height 10
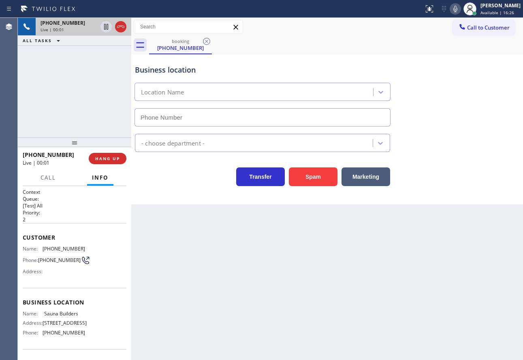
type input "[PHONE_NUMBER]"
click at [314, 177] on button "Spam" at bounding box center [313, 176] width 49 height 19
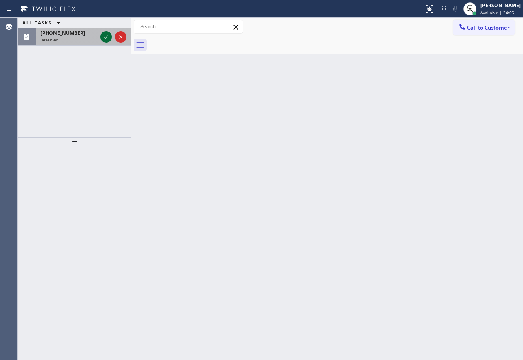
click at [107, 37] on icon at bounding box center [106, 36] width 4 height 3
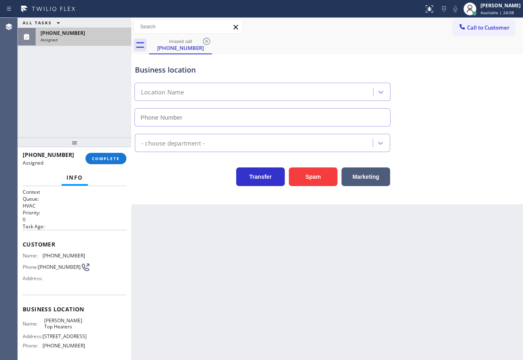
type input "[PHONE_NUMBER]"
click at [120, 158] on button "COMPLETE" at bounding box center [105, 158] width 41 height 11
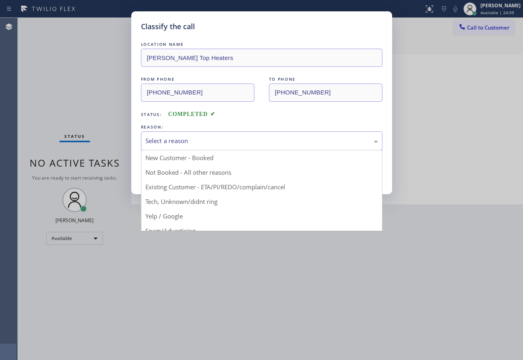
click at [203, 137] on div "Select a reason" at bounding box center [261, 140] width 233 height 9
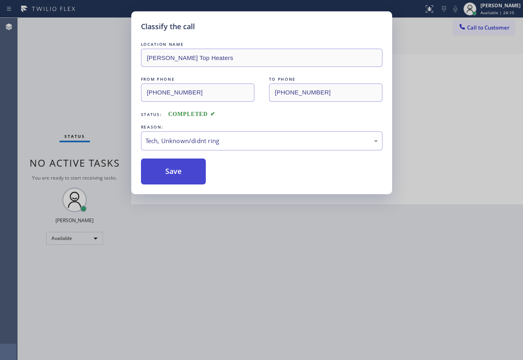
click at [175, 175] on button "Save" at bounding box center [173, 171] width 65 height 26
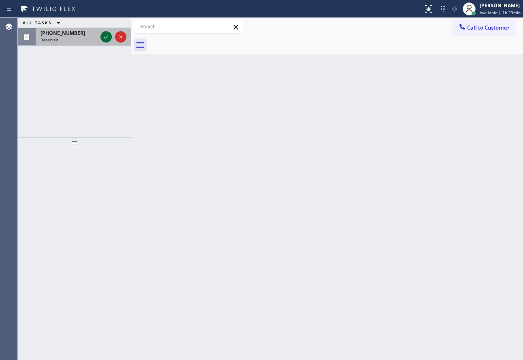
click at [107, 36] on icon at bounding box center [106, 37] width 10 height 10
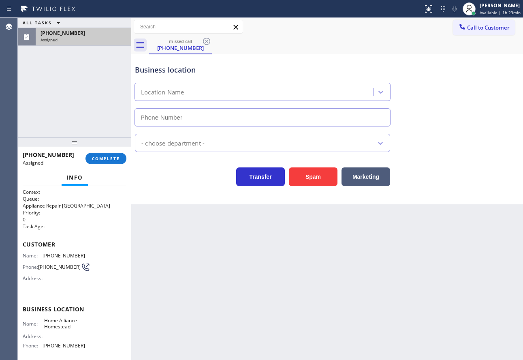
type input "[PHONE_NUMBER]"
click at [107, 156] on span "COMPLETE" at bounding box center [106, 159] width 28 height 6
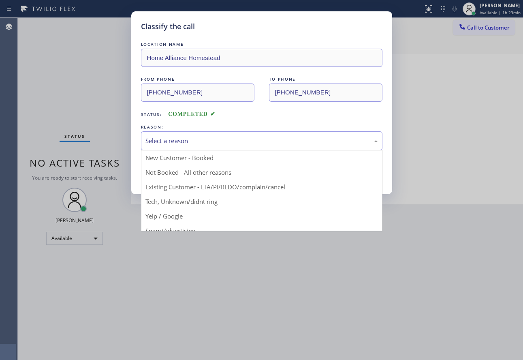
click at [157, 146] on div "Select a reason" at bounding box center [262, 140] width 242 height 19
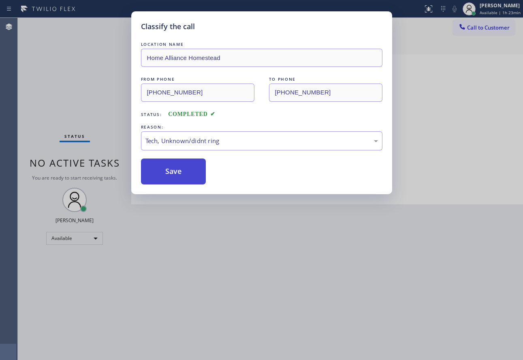
click at [173, 169] on button "Save" at bounding box center [173, 171] width 65 height 26
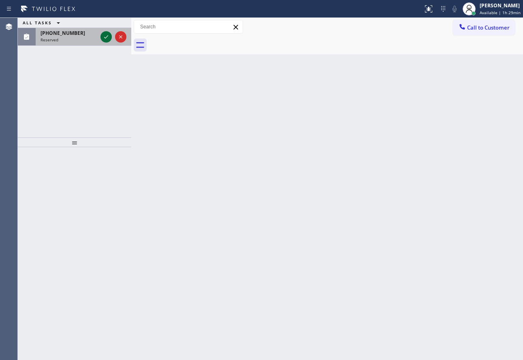
click at [108, 34] on icon at bounding box center [106, 37] width 10 height 10
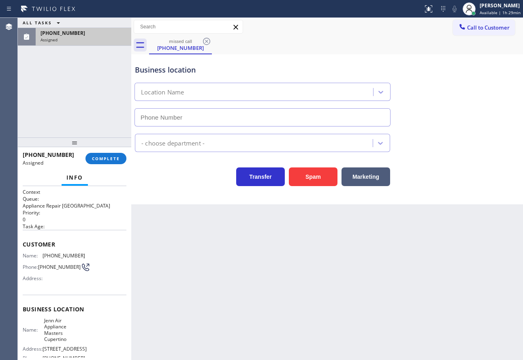
type input "[PHONE_NUMBER]"
click at [116, 156] on span "COMPLETE" at bounding box center [106, 159] width 28 height 6
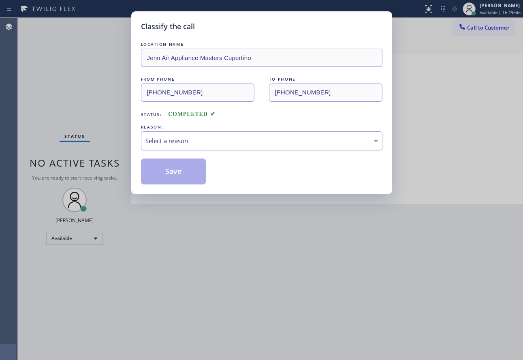
click at [165, 144] on div "Select a reason" at bounding box center [261, 140] width 233 height 9
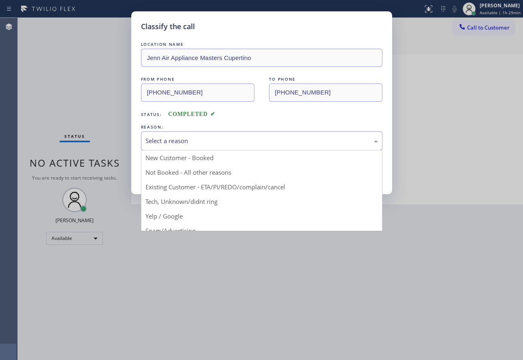
drag, startPoint x: 177, startPoint y: 203, endPoint x: 177, endPoint y: 176, distance: 27.1
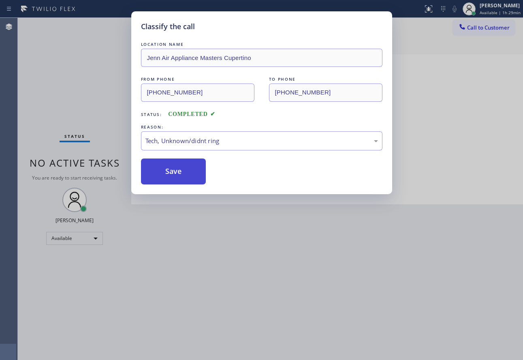
click at [178, 169] on button "Save" at bounding box center [173, 171] width 65 height 26
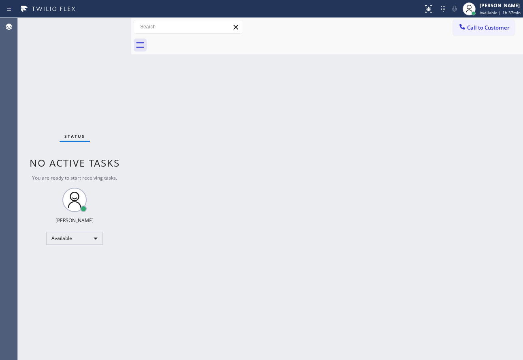
click at [309, 161] on div "Back to Dashboard Change Sender ID Customers Technicians Select a contact Outbo…" at bounding box center [327, 189] width 392 height 342
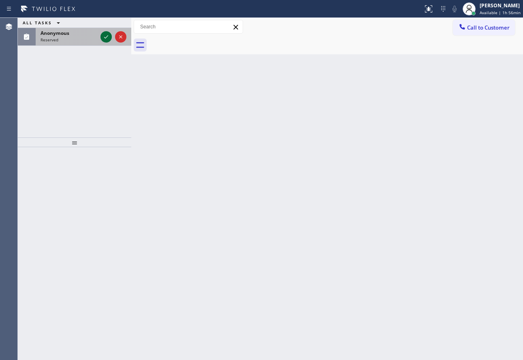
click at [103, 41] on icon at bounding box center [106, 37] width 10 height 10
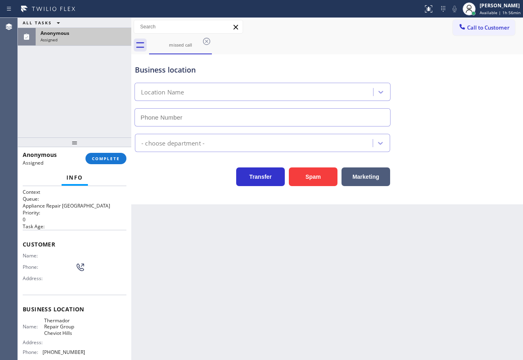
type input "[PHONE_NUMBER]"
click at [107, 165] on div "Anonymous Assigned COMPLETE" at bounding box center [75, 158] width 104 height 21
click at [111, 154] on button "COMPLETE" at bounding box center [105, 158] width 41 height 11
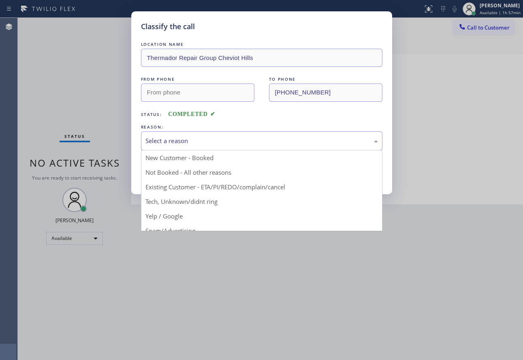
click at [195, 139] on div "Select a reason" at bounding box center [261, 140] width 233 height 9
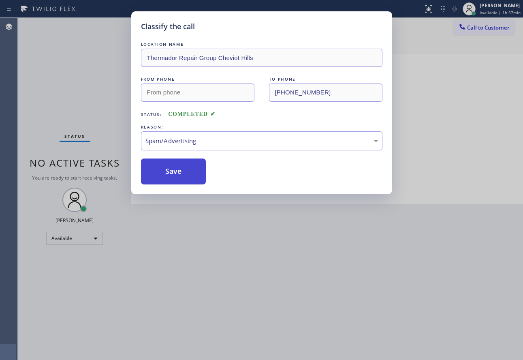
click at [167, 172] on button "Save" at bounding box center [173, 171] width 65 height 26
